Goal: Communication & Community: Answer question/provide support

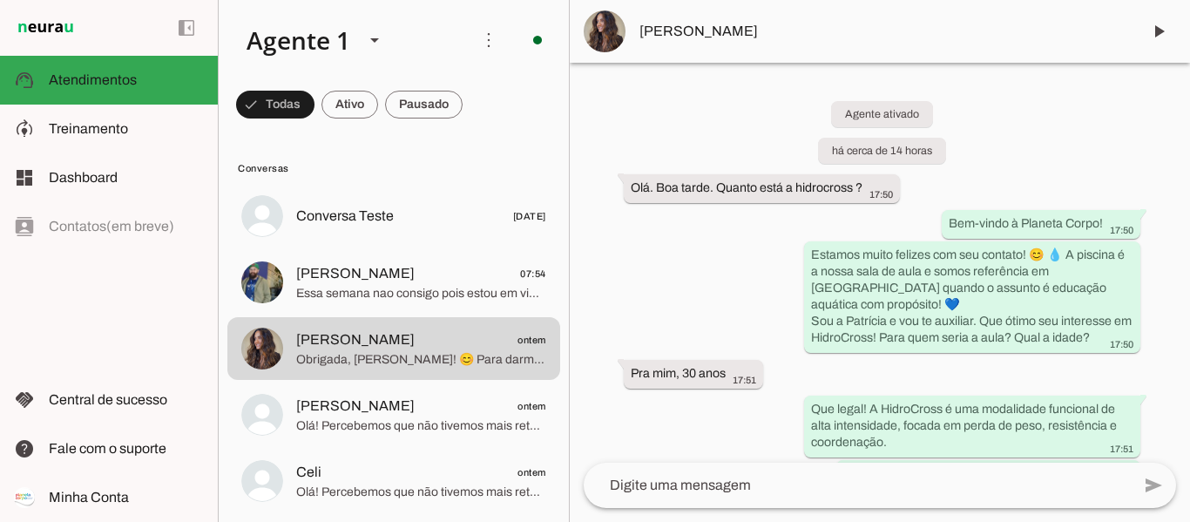
scroll to position [481, 0]
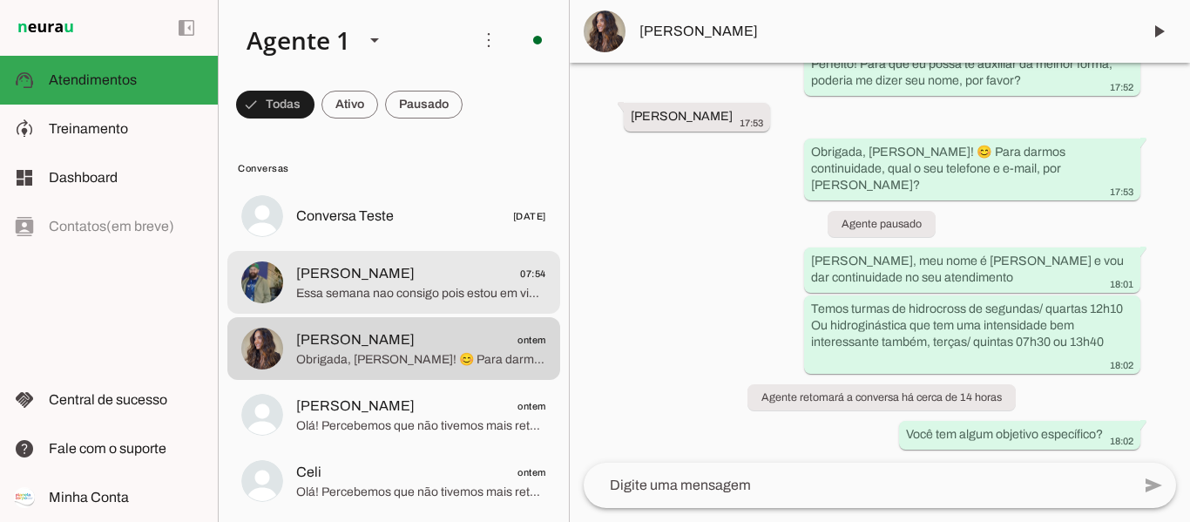
click at [317, 277] on span "[PERSON_NAME]" at bounding box center [355, 273] width 118 height 21
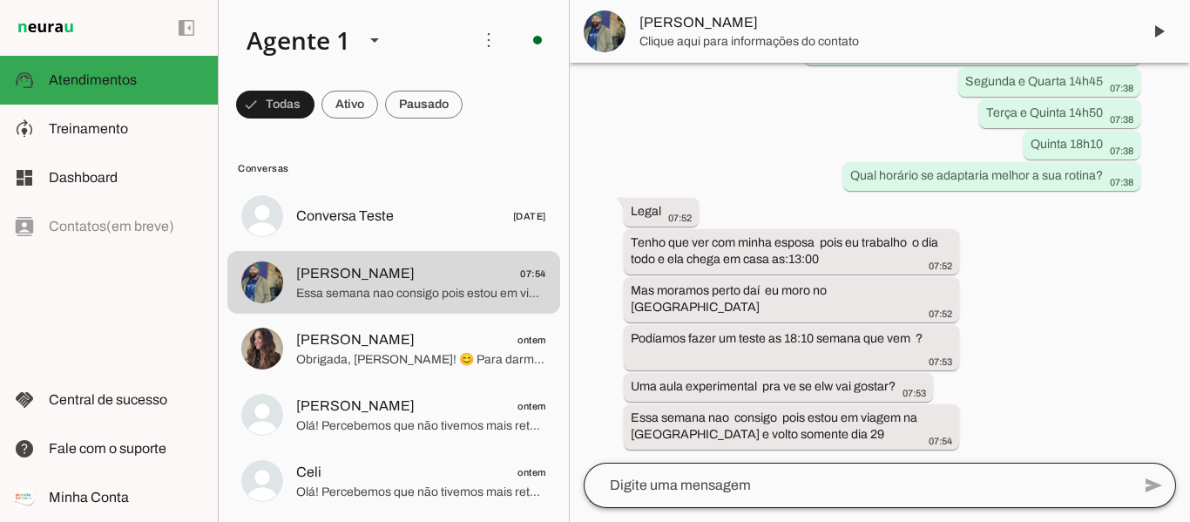
click at [974, 463] on div at bounding box center [857, 485] width 547 height 45
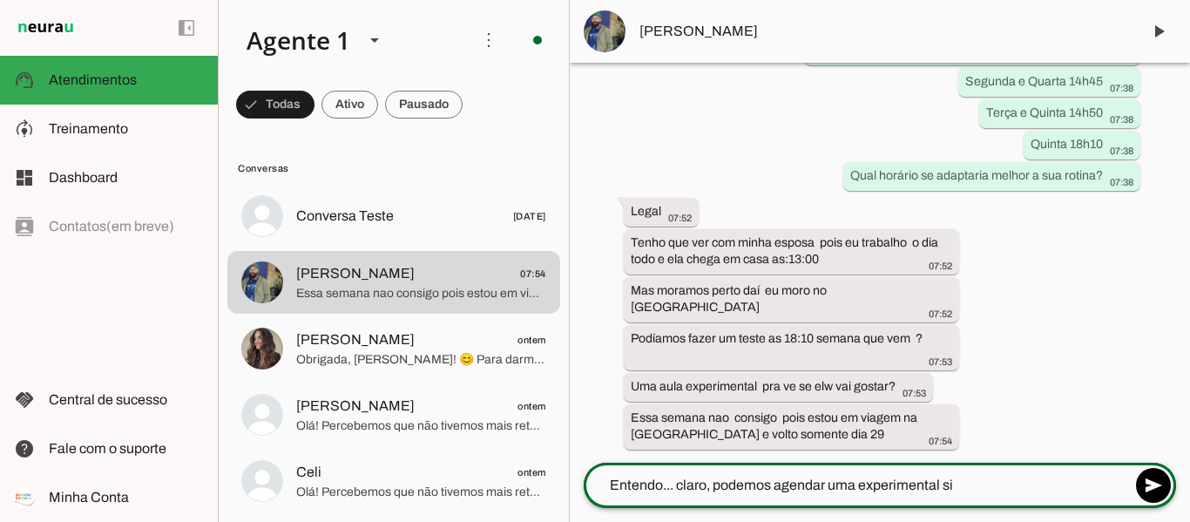
type textarea "Entendo... claro, podemos agendar uma experimental sim"
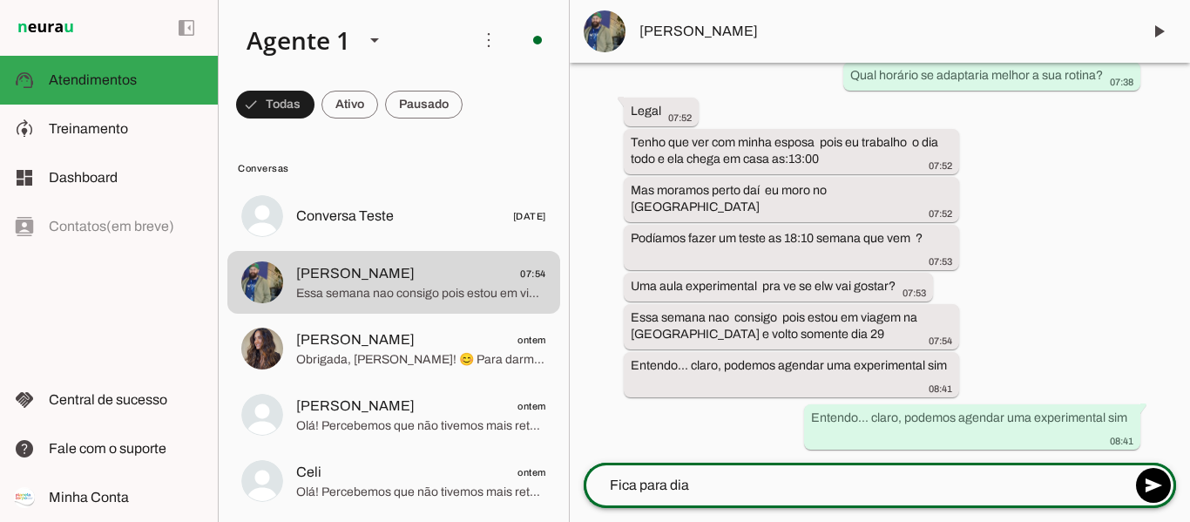
scroll to position [1953, 0]
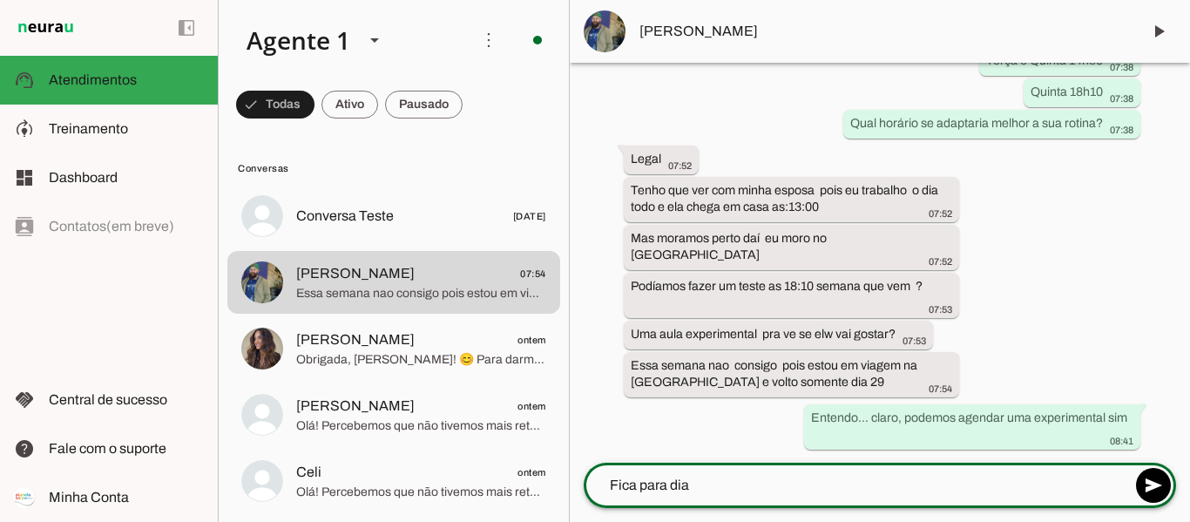
type textarea "Fica para dia"
type md-outlined-text-field "Fica para dia"
type textarea "Fica para dia [DATE] 18h10"
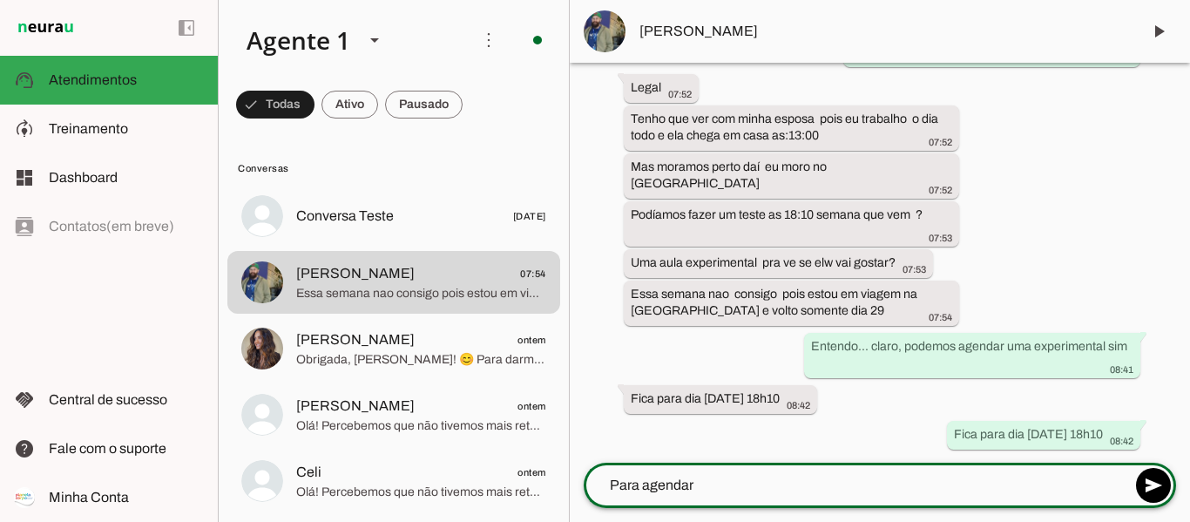
scroll to position [1985, 0]
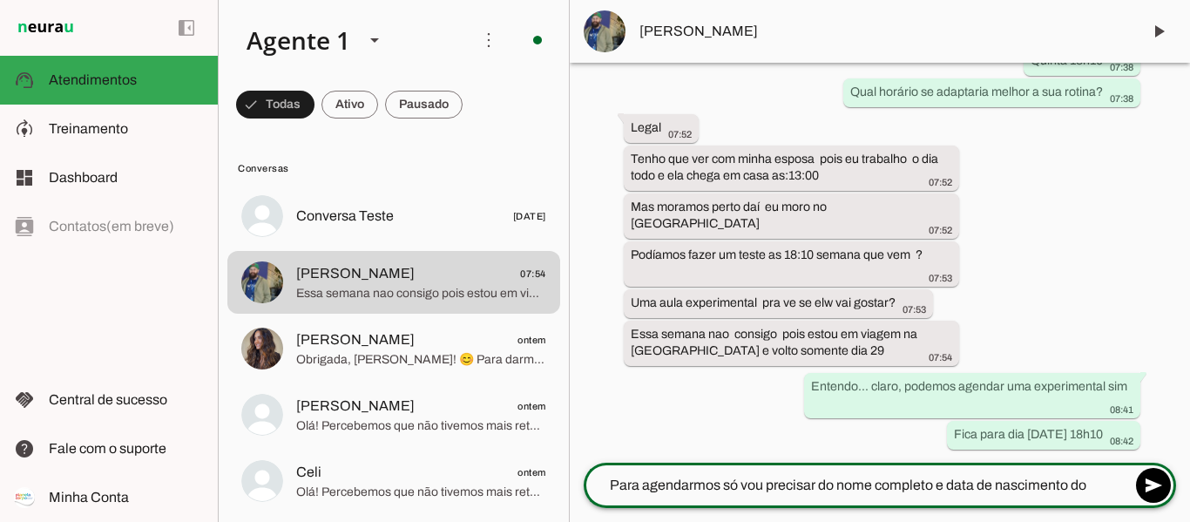
type textarea "Para agendarmos só vou precisar do nome completo e data de nascimento do [DEMOG…"
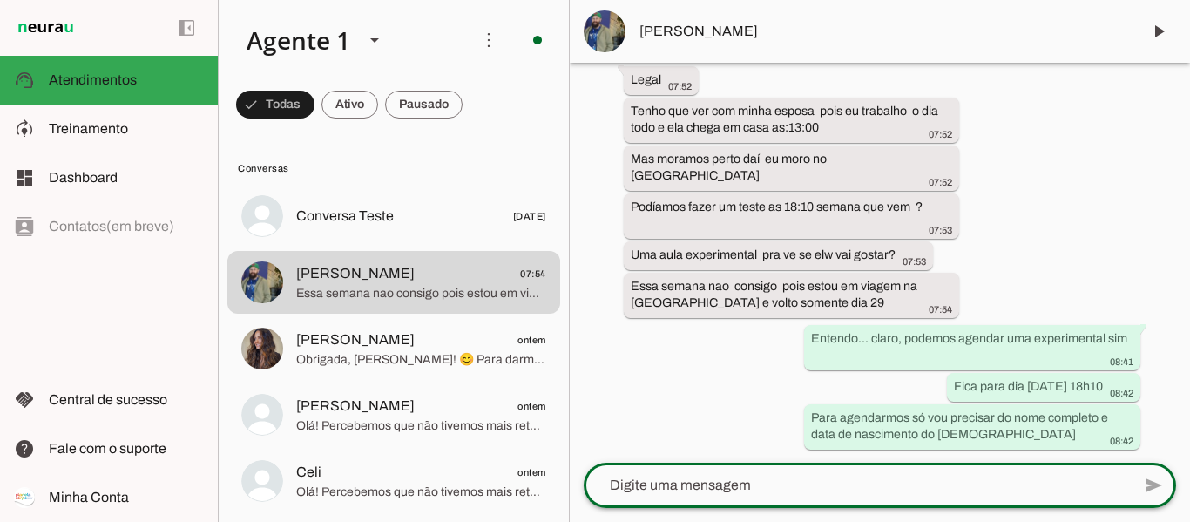
scroll to position [2033, 0]
